Goal: Task Accomplishment & Management: Manage account settings

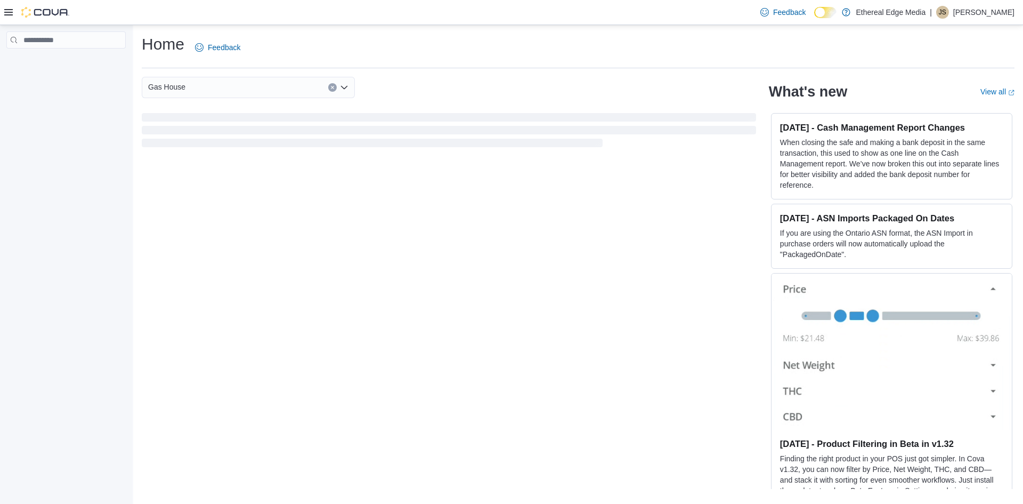
click at [7, 15] on icon at bounding box center [8, 12] width 9 height 6
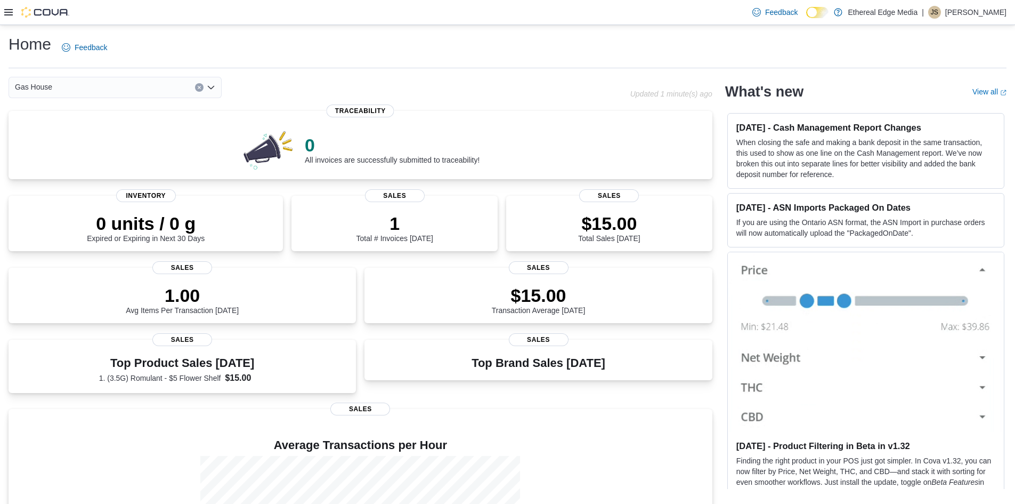
click at [6, 8] on icon at bounding box center [8, 12] width 9 height 9
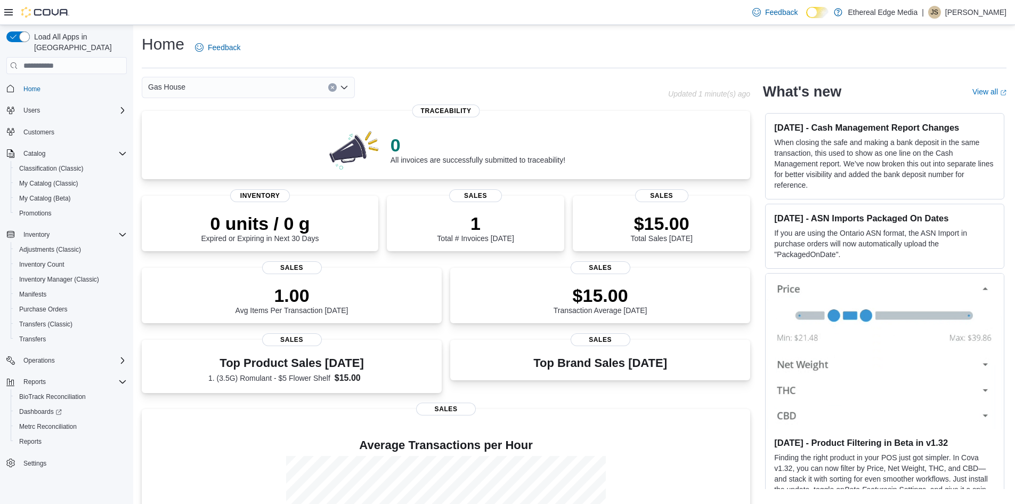
click at [204, 93] on div "Gas House" at bounding box center [248, 87] width 213 height 21
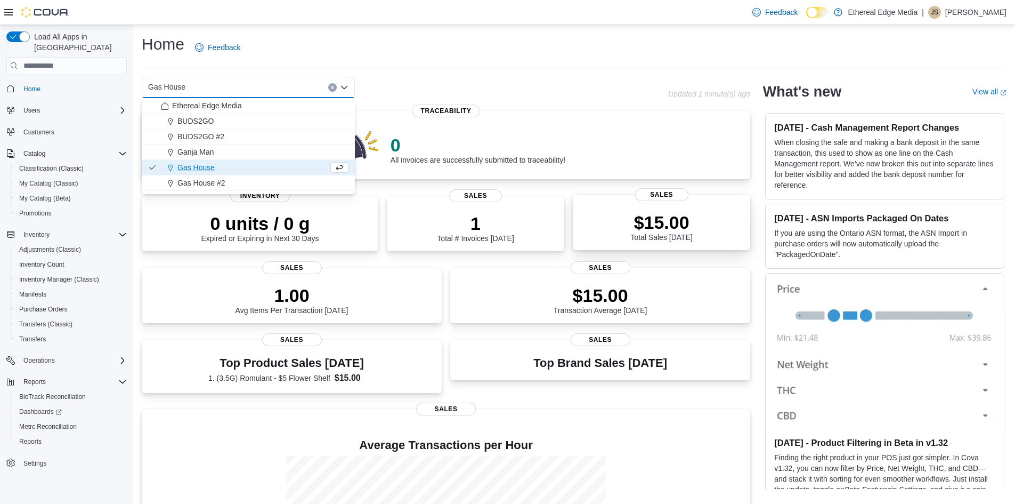
click at [605, 224] on div "$15.00 Total Sales [DATE]" at bounding box center [661, 224] width 160 height 34
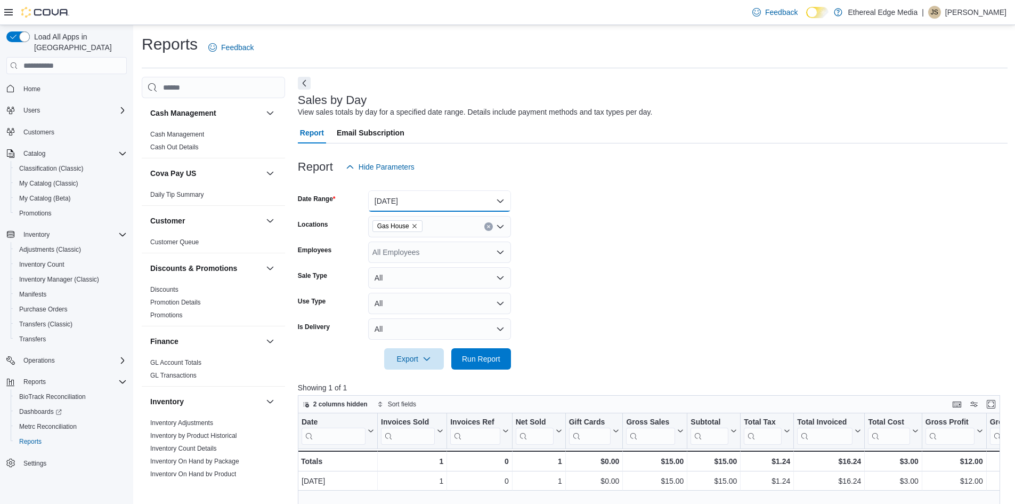
click at [440, 207] on button "[DATE]" at bounding box center [439, 200] width 143 height 21
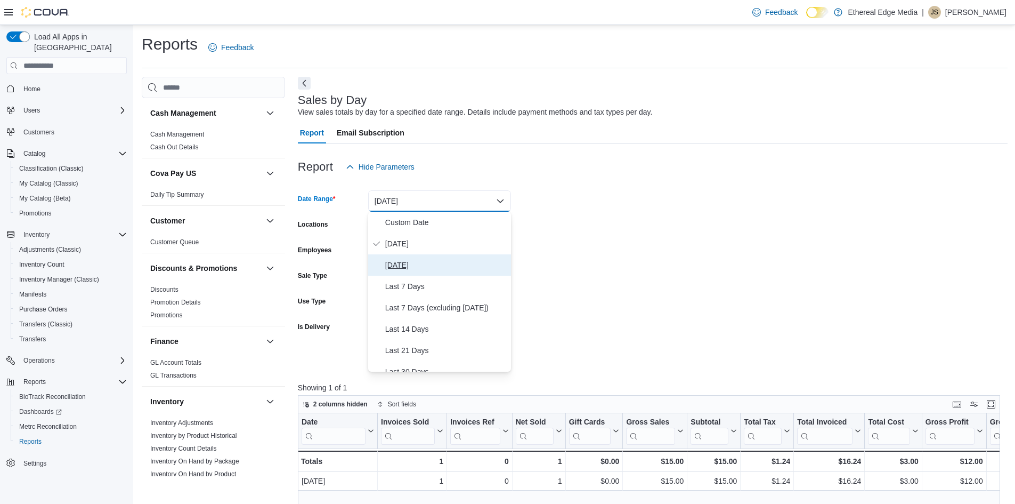
click at [435, 263] on span "[DATE]" at bounding box center [445, 264] width 121 height 13
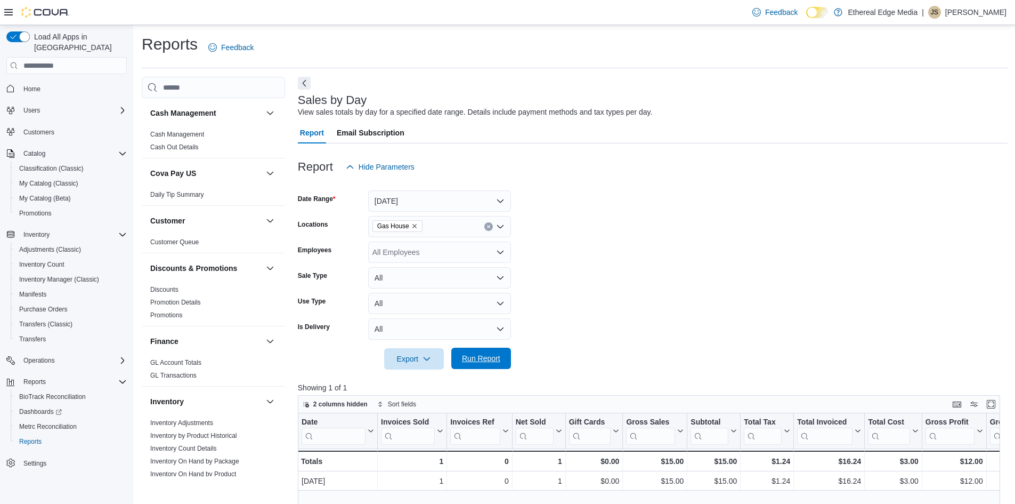
click at [488, 366] on span "Run Report" at bounding box center [481, 357] width 47 height 21
click at [415, 225] on icon "Remove Gas House from selection in this group" at bounding box center [414, 226] width 6 height 6
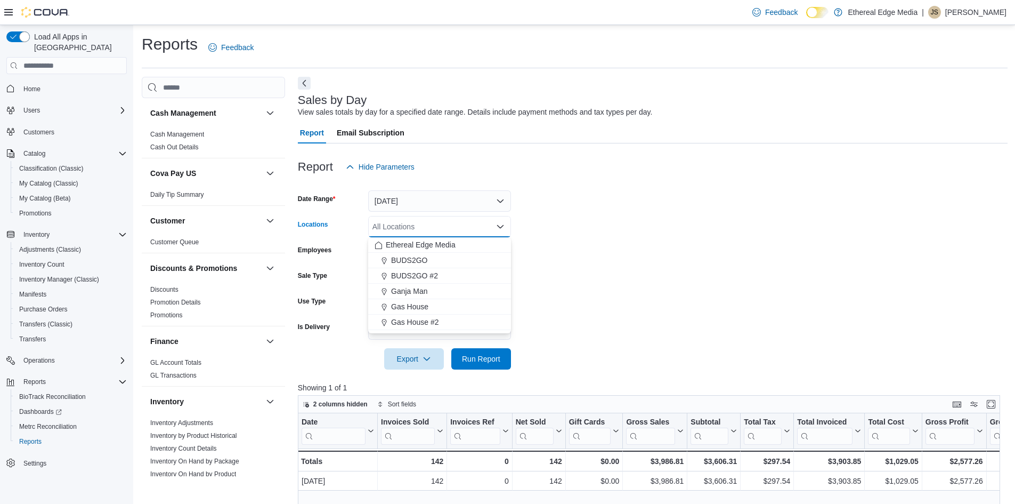
click at [429, 226] on div "All Locations Combo box. Selected. Combo box input. All Locations. Type some te…" at bounding box center [439, 226] width 143 height 21
click at [431, 262] on div "BUDS2GO" at bounding box center [440, 260] width 130 height 11
drag, startPoint x: 502, startPoint y: 351, endPoint x: 497, endPoint y: 344, distance: 8.4
click at [500, 353] on span "Run Report" at bounding box center [481, 358] width 47 height 21
click at [412, 227] on icon "Remove BUDS2GO from selection in this group" at bounding box center [414, 226] width 4 height 4
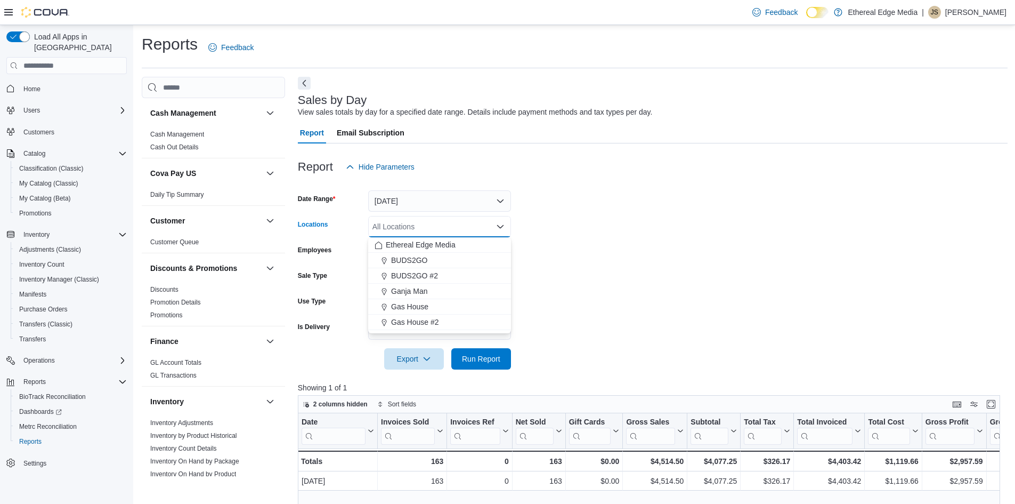
click at [429, 227] on div "All Locations" at bounding box center [439, 226] width 143 height 21
click at [437, 279] on span "BUDS2GO #2" at bounding box center [414, 275] width 47 height 11
click at [480, 364] on span "Run Report" at bounding box center [481, 357] width 47 height 21
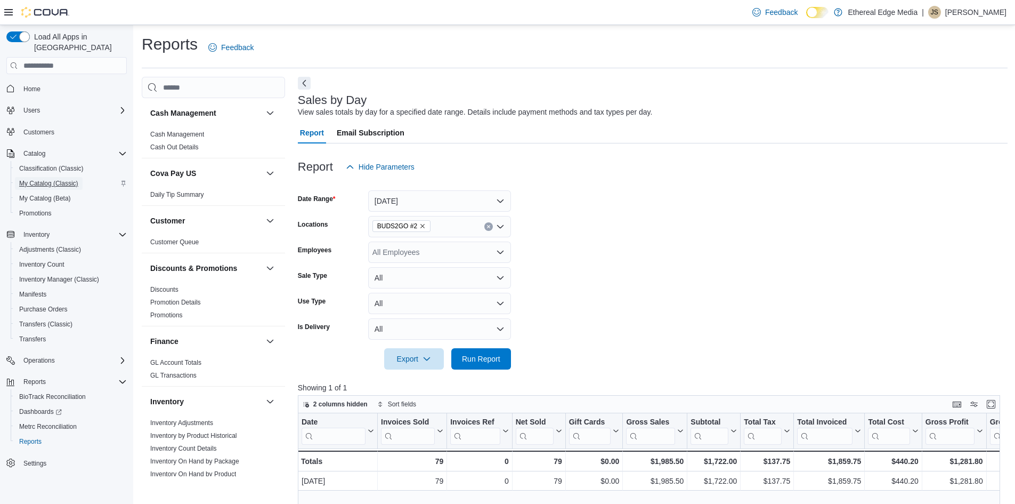
click at [43, 179] on span "My Catalog (Classic)" at bounding box center [48, 183] width 59 height 9
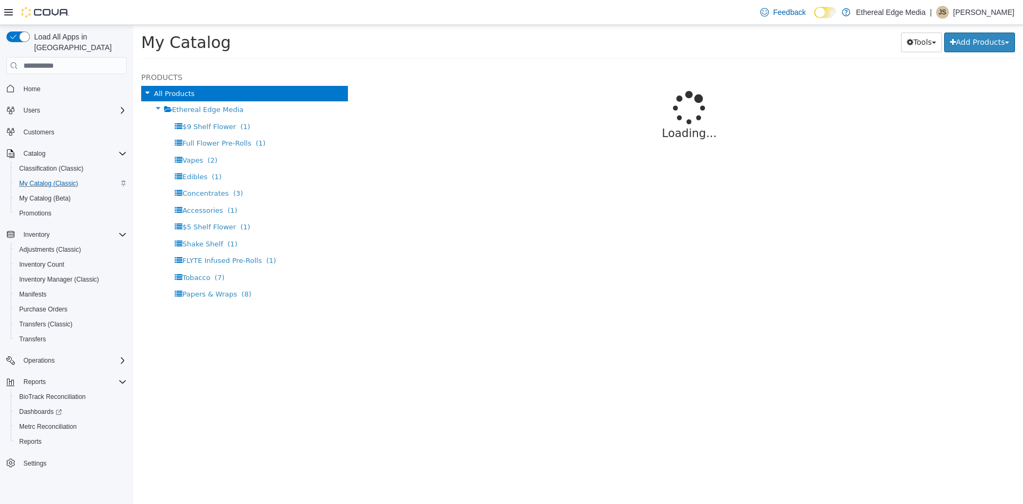
select select "**********"
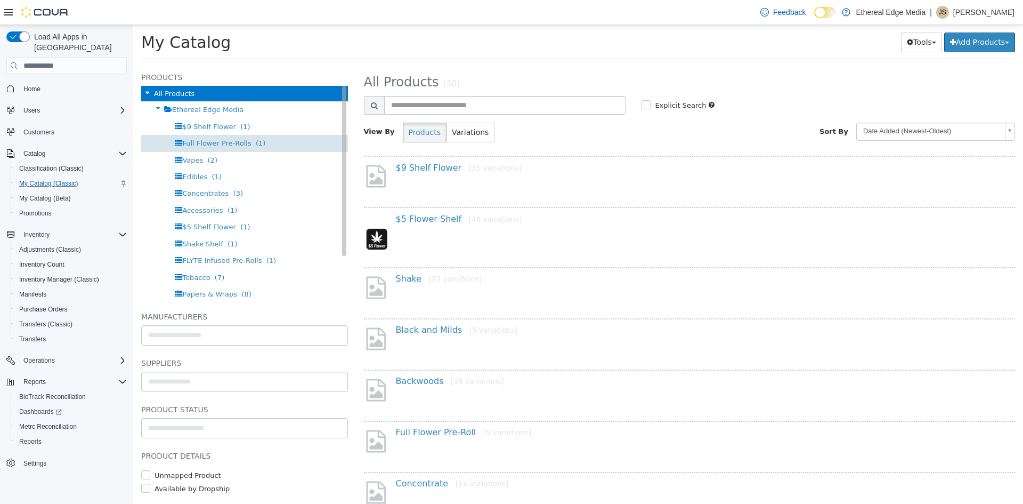
click at [219, 142] on span "Full Flower Pre-Rolls" at bounding box center [216, 143] width 69 height 8
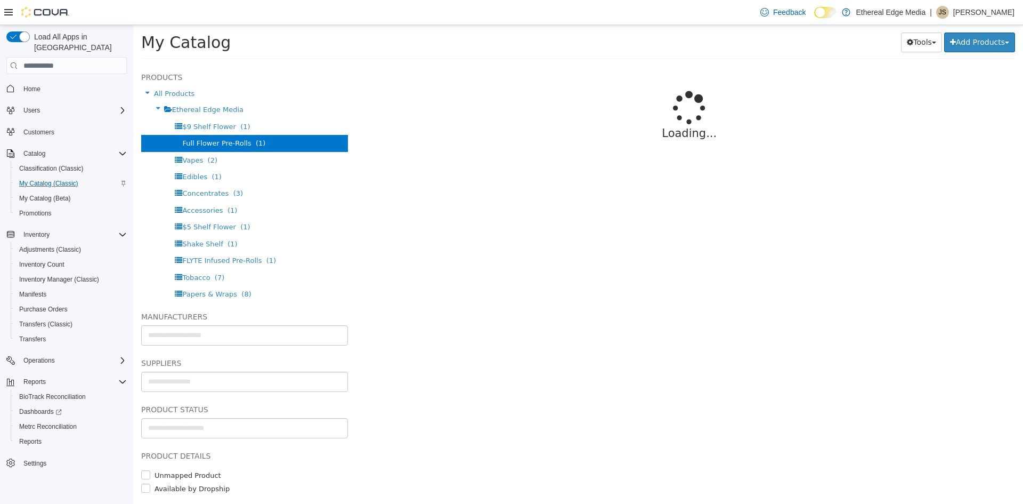
select select "**********"
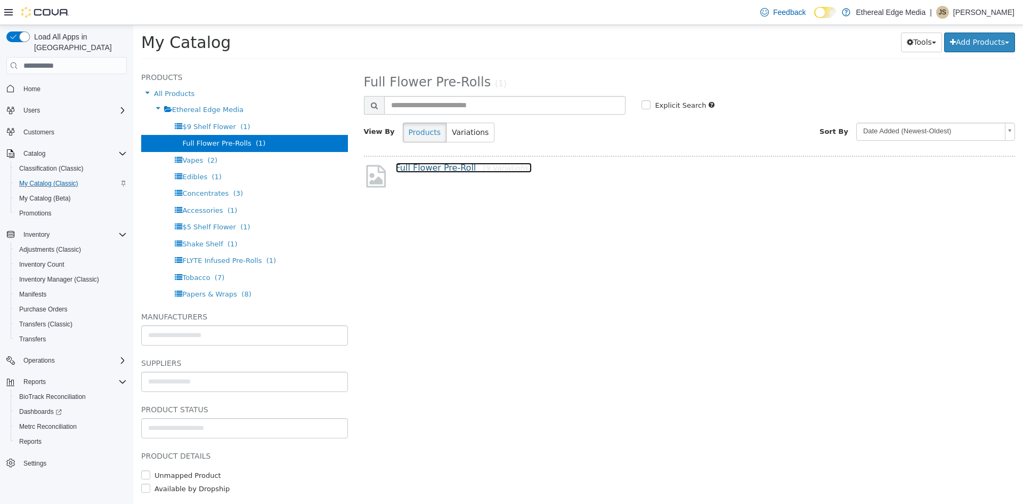
click at [465, 170] on link "Full Flower Pre-Roll [9 variations]" at bounding box center [464, 168] width 136 height 10
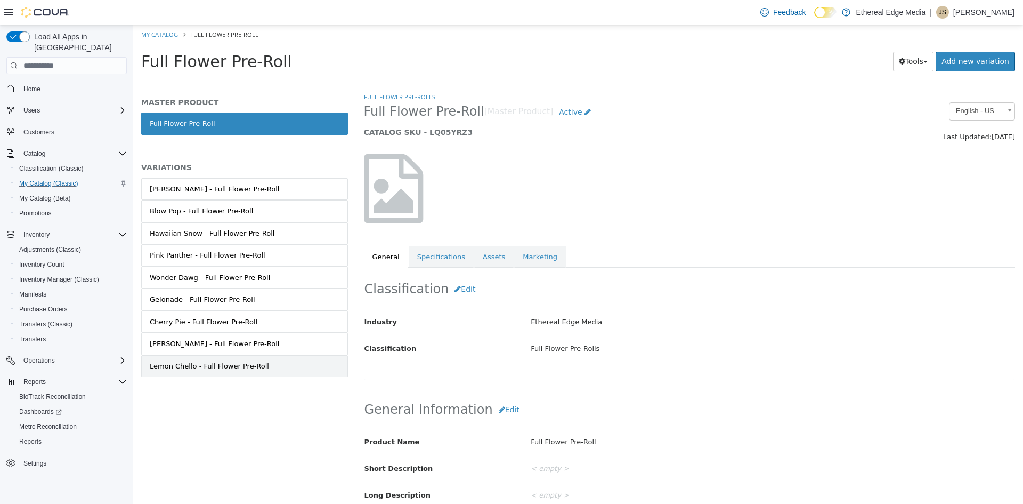
click at [258, 361] on link "Lemon Chello - Full Flower Pre-Roll" at bounding box center [244, 366] width 207 height 22
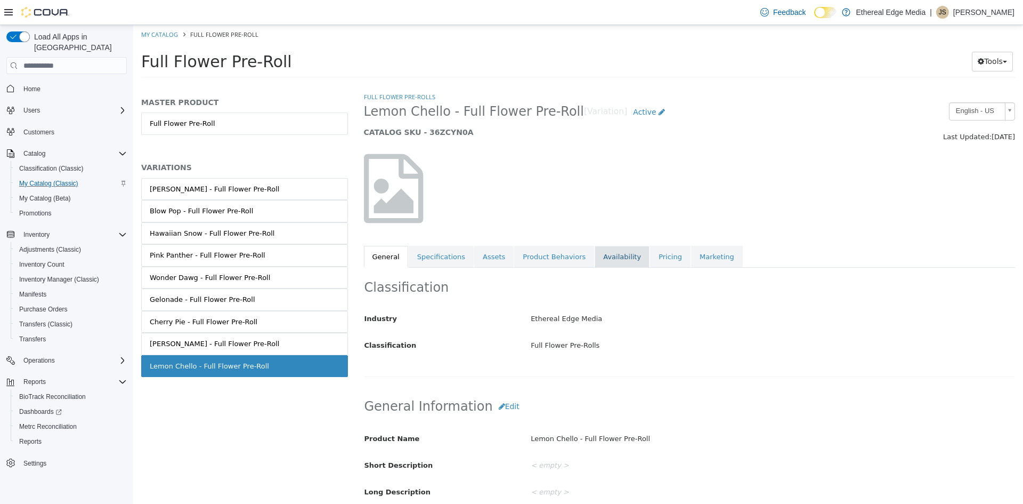
click at [599, 258] on link "Availability" at bounding box center [622, 257] width 55 height 22
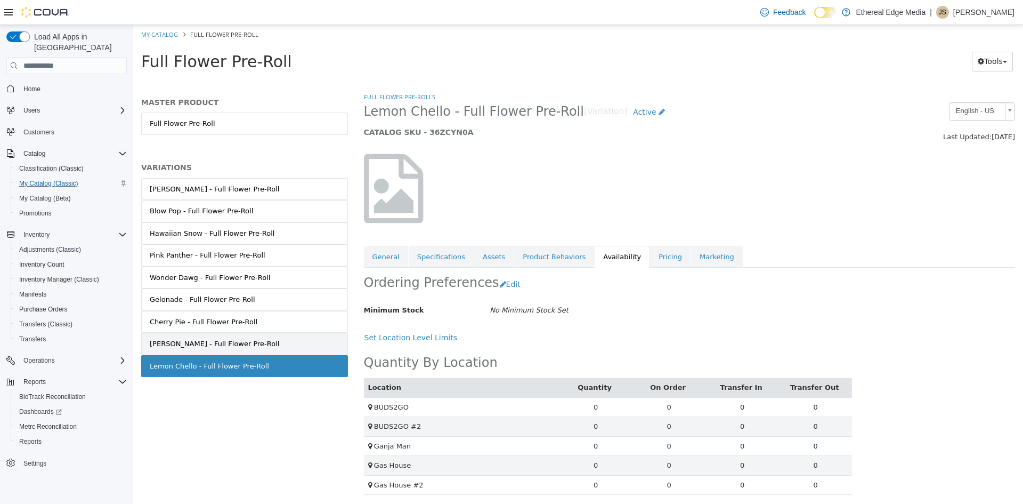
click at [242, 344] on div "Jack Herer - Full Flower Pre-Roll" at bounding box center [214, 343] width 129 height 11
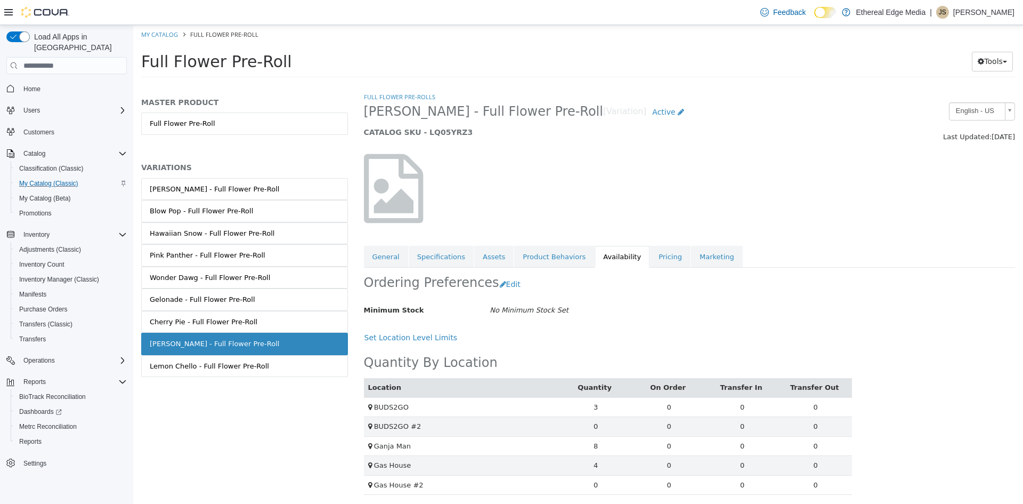
click at [247, 315] on link "Cherry Pie - Full Flower Pre-Roll" at bounding box center [244, 322] width 207 height 22
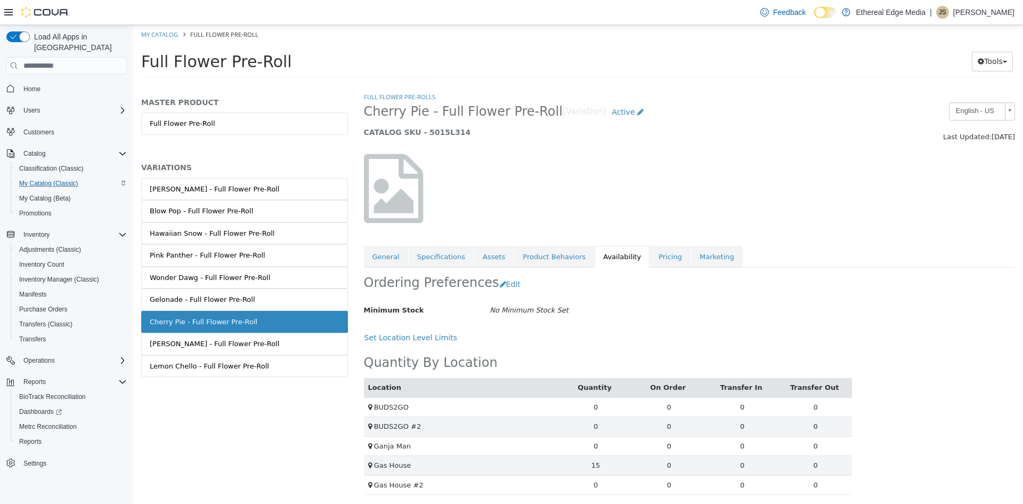
click at [246, 307] on link "Gelonade - Full Flower Pre-Roll" at bounding box center [244, 299] width 207 height 22
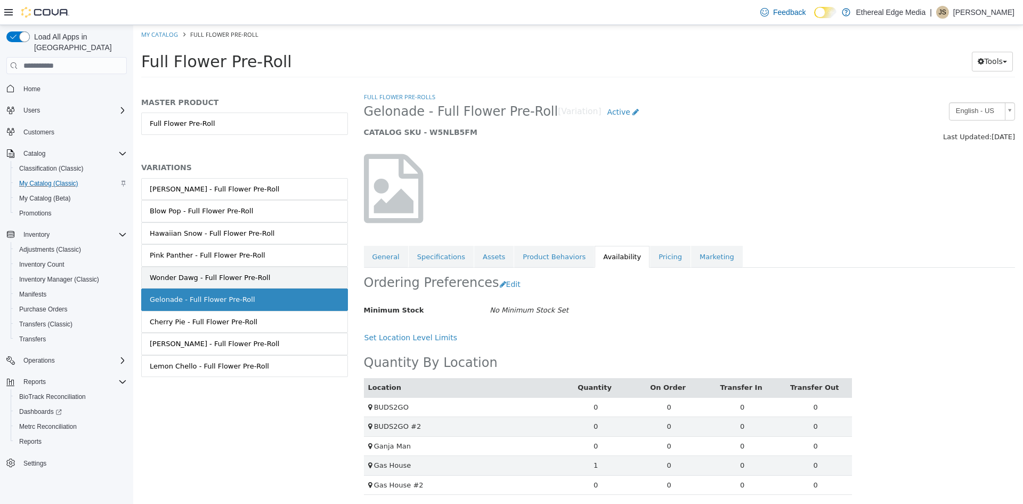
click at [258, 281] on div "Wonder Dawg - Full Flower Pre-Roll" at bounding box center [210, 277] width 120 height 11
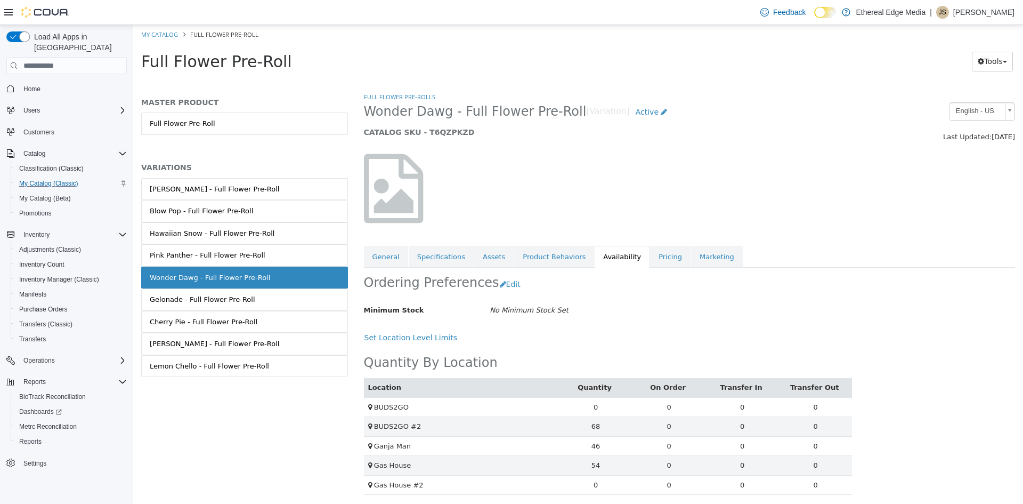
click at [249, 260] on div "Pink Panther - Full Flower Pre-Roll" at bounding box center [208, 255] width 116 height 11
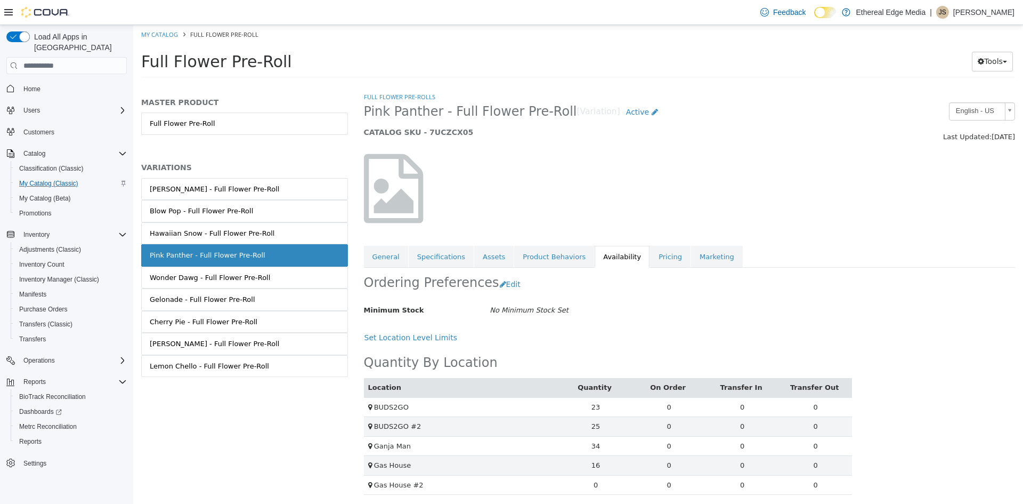
click at [252, 234] on div "Hawaiian Snow - Full Flower Pre-Roll" at bounding box center [212, 233] width 125 height 11
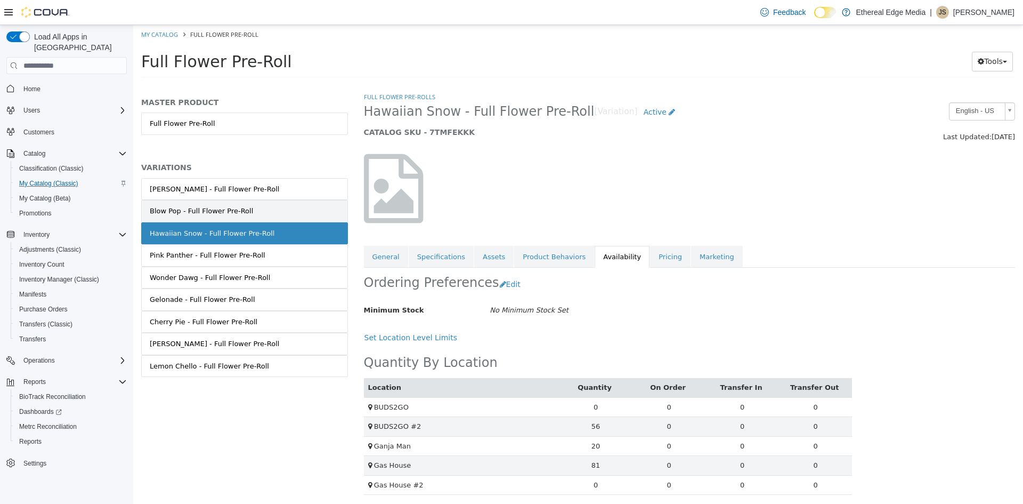
click at [256, 214] on link "Blow Pop - Full Flower Pre-Roll" at bounding box center [244, 211] width 207 height 22
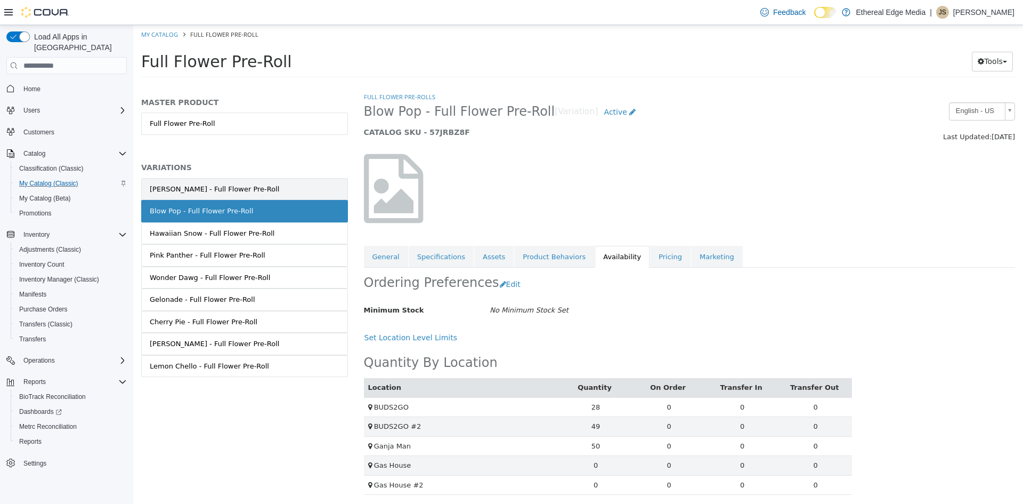
click at [257, 194] on link "Gary Payton - Full Flower Pre-Roll" at bounding box center [244, 189] width 207 height 22
